Goal: Information Seeking & Learning: Learn about a topic

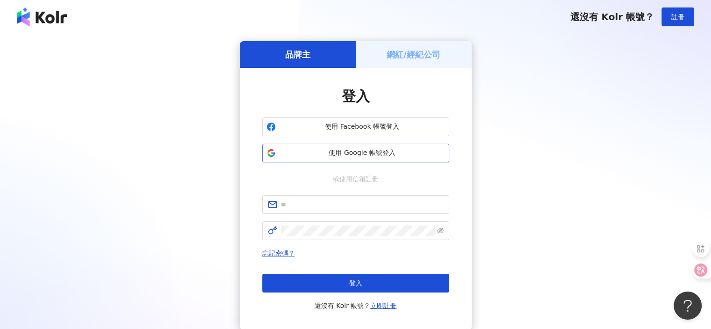
click at [349, 155] on span "使用 Google 帳號登入" at bounding box center [363, 152] width 166 height 9
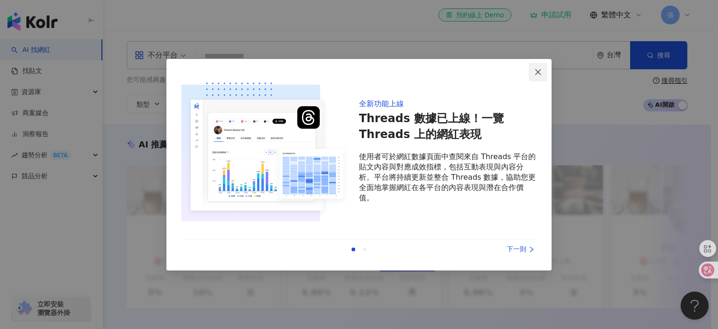
click at [546, 73] on span "Close" at bounding box center [538, 71] width 19 height 7
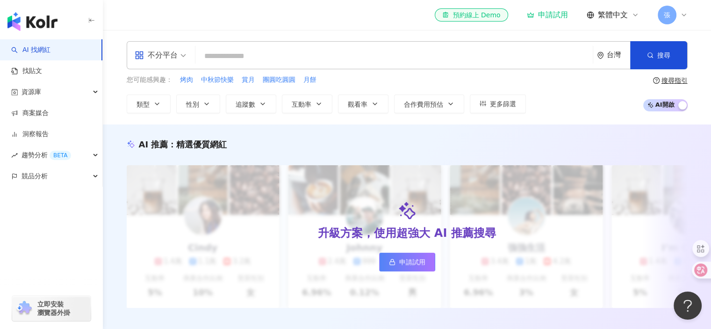
click at [246, 49] on input "search" at bounding box center [394, 56] width 390 height 18
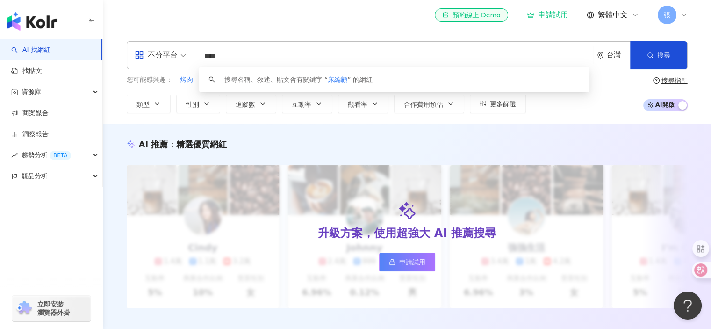
type input "****"
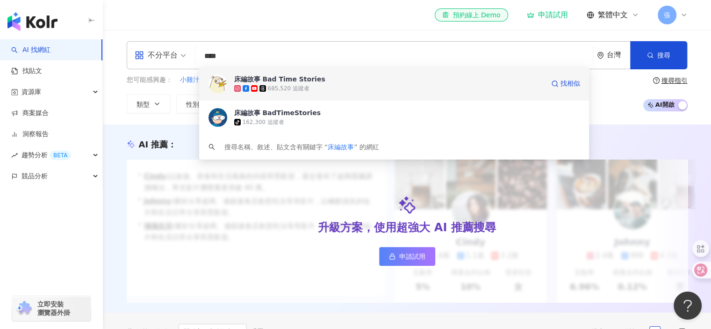
click at [298, 85] on div "685,520 追蹤者" at bounding box center [289, 89] width 42 height 8
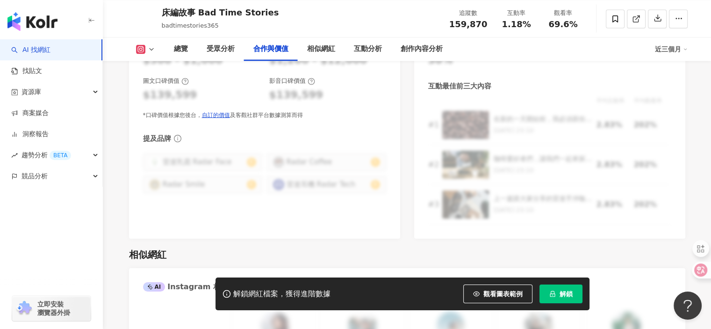
scroll to position [1368, 0]
click at [558, 290] on button "解鎖" at bounding box center [561, 293] width 43 height 19
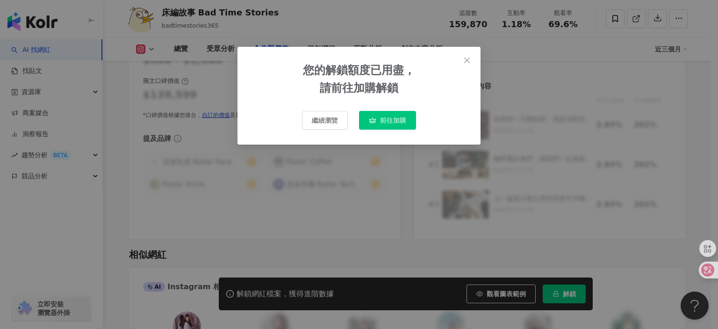
click at [314, 121] on span "繼續瀏覽" at bounding box center [325, 119] width 26 height 7
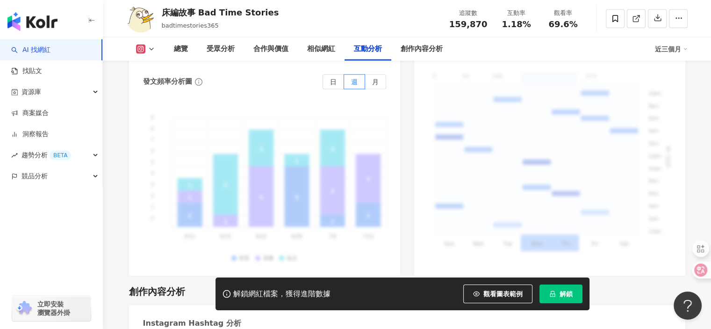
scroll to position [2443, 0]
click at [238, 20] on div "床編故事 Bad Time Stories badtimestories365" at bounding box center [220, 18] width 117 height 23
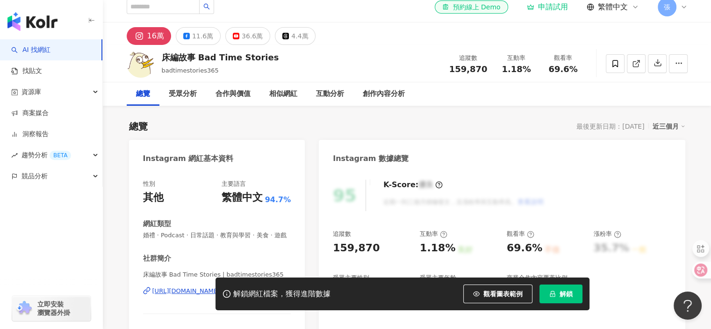
scroll to position [0, 0]
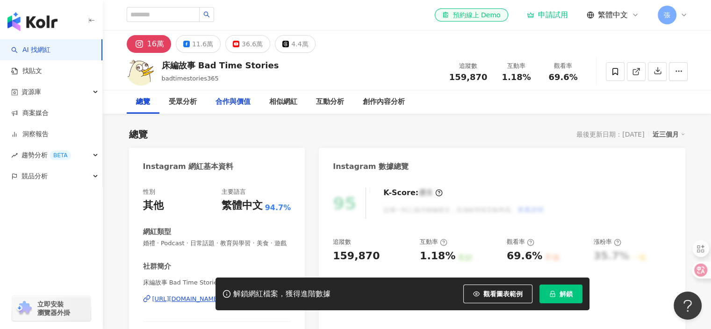
click at [255, 103] on div "合作與價值" at bounding box center [233, 101] width 54 height 23
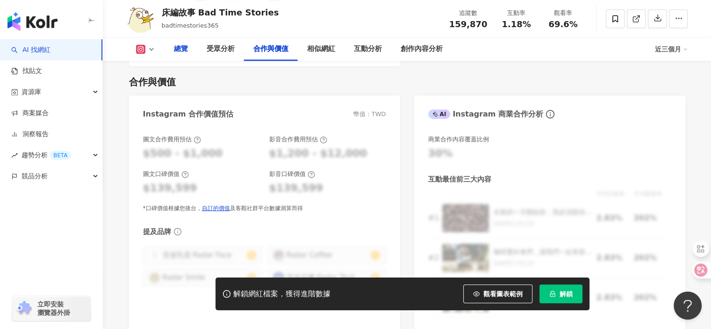
click at [175, 50] on div "總覽" at bounding box center [181, 48] width 14 height 11
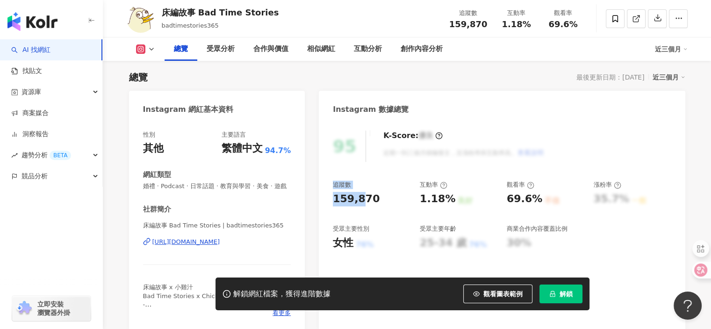
drag, startPoint x: 337, startPoint y: 186, endPoint x: 361, endPoint y: 190, distance: 24.8
click at [361, 190] on div "追蹤數 159,870" at bounding box center [372, 192] width 78 height 25
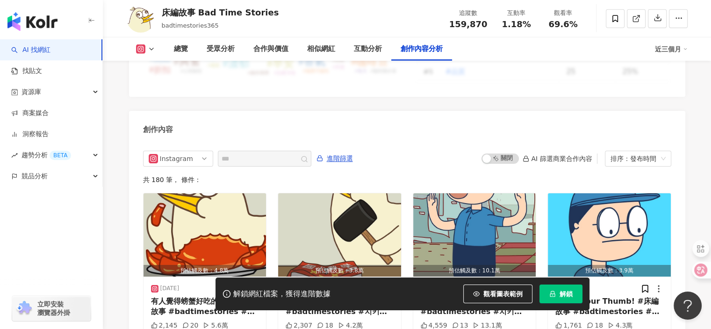
scroll to position [2815, 0]
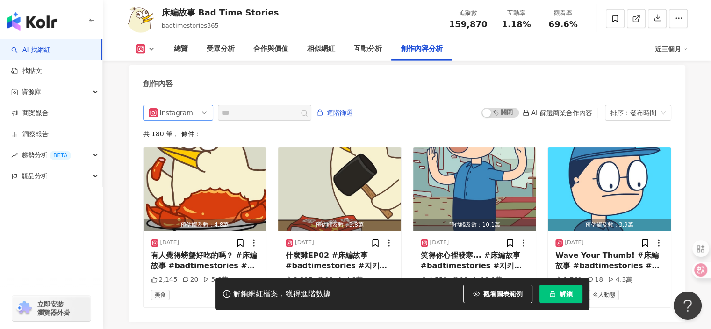
click at [202, 115] on span "Instagram" at bounding box center [178, 112] width 59 height 15
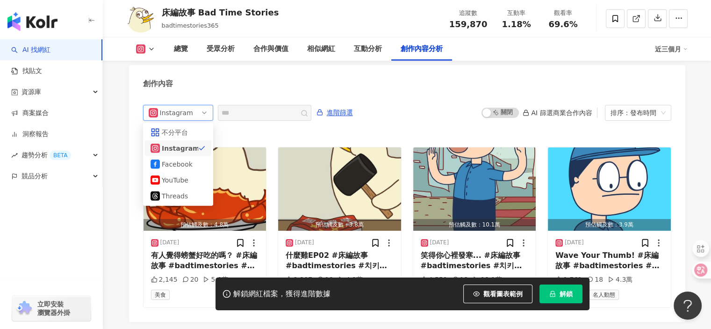
scroll to position [2861, 0]
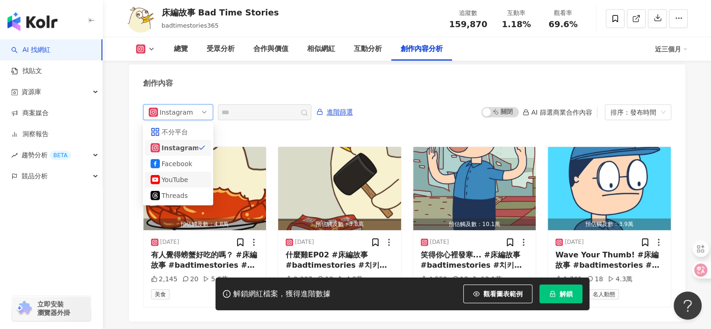
click at [179, 180] on div "YouTube" at bounding box center [177, 179] width 30 height 10
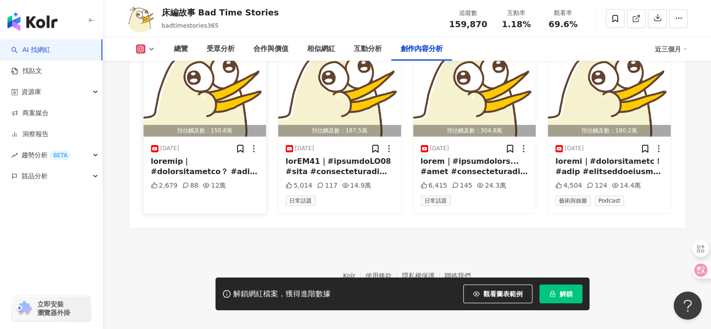
scroll to position [2959, 0]
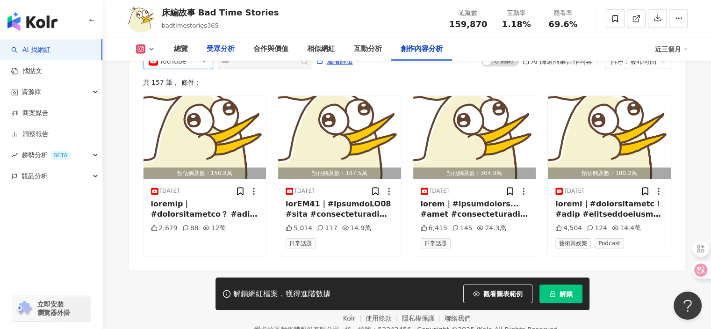
click at [225, 51] on div "受眾分析" at bounding box center [221, 48] width 28 height 11
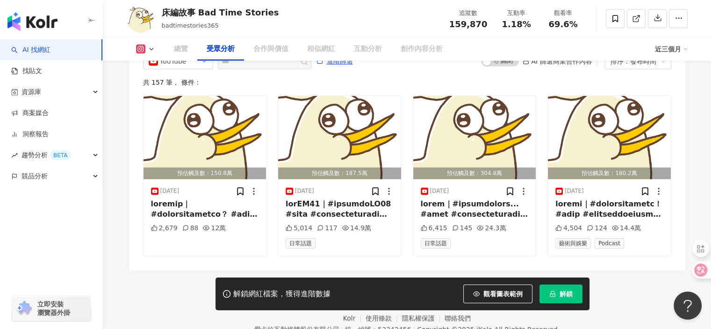
scroll to position [807, 0]
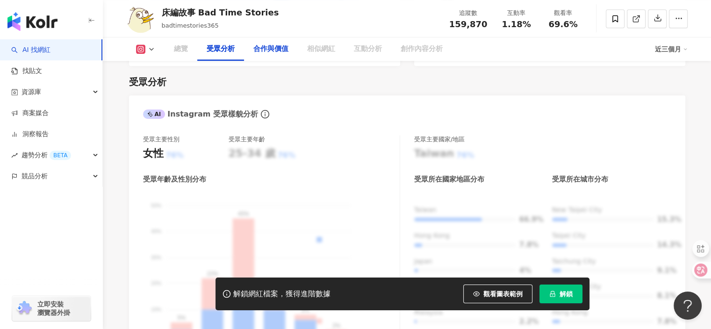
click at [253, 51] on div "合作與價值" at bounding box center [270, 48] width 35 height 11
click at [191, 49] on div "總覽" at bounding box center [181, 48] width 33 height 23
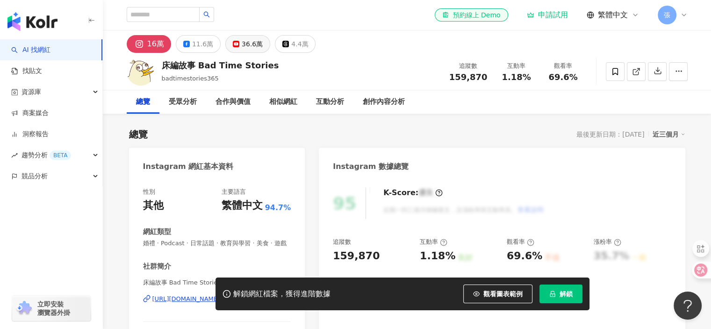
click at [238, 44] on button "36.6萬" at bounding box center [247, 44] width 45 height 18
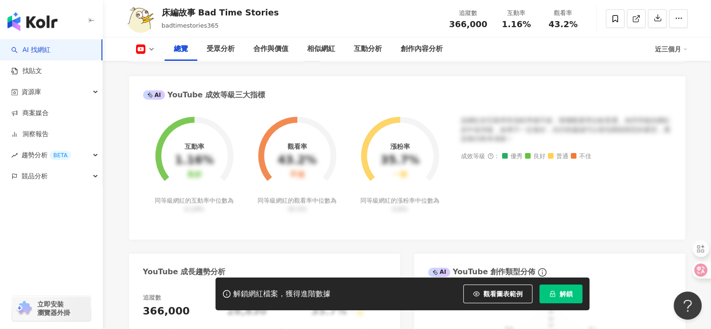
scroll to position [326, 0]
drag, startPoint x: 168, startPoint y: 101, endPoint x: 256, endPoint y: 101, distance: 87.9
click at [256, 100] on div "AI YouTube 成效等級三大指標" at bounding box center [204, 94] width 122 height 10
copy div "YouTube 成效等級三大指標"
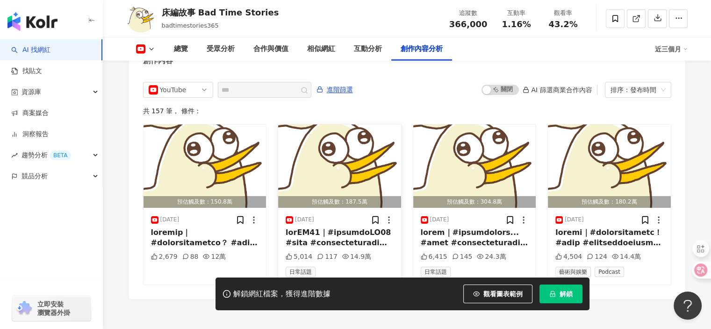
scroll to position [2570, 0]
